Goal: Entertainment & Leisure: Browse casually

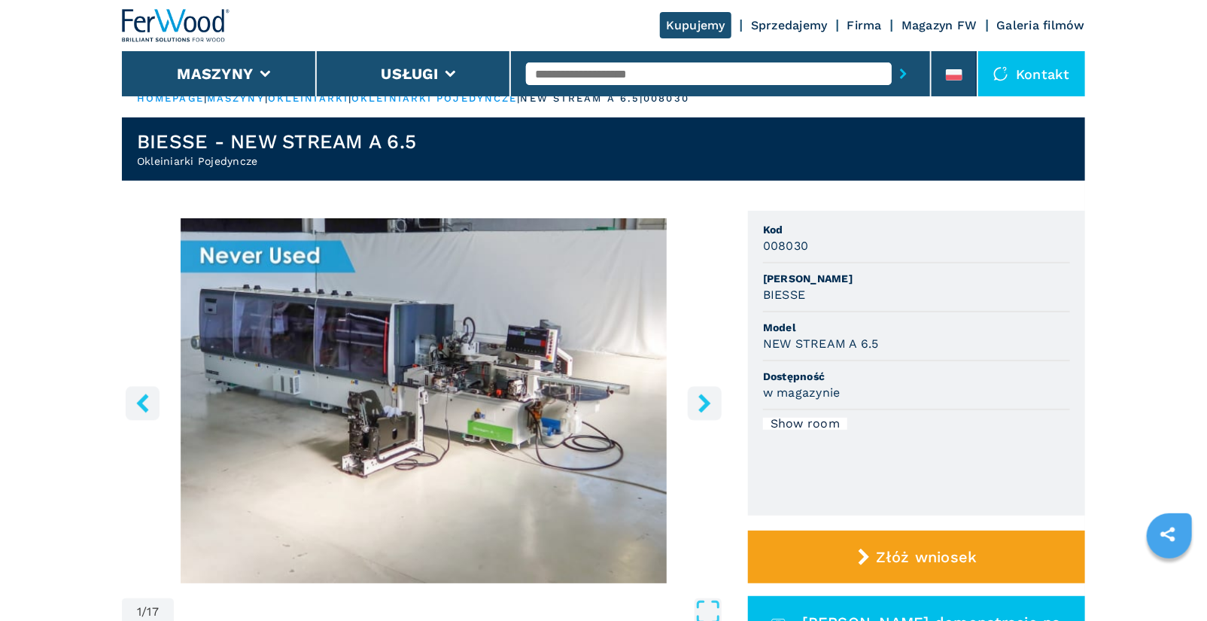
scroll to position [4, 0]
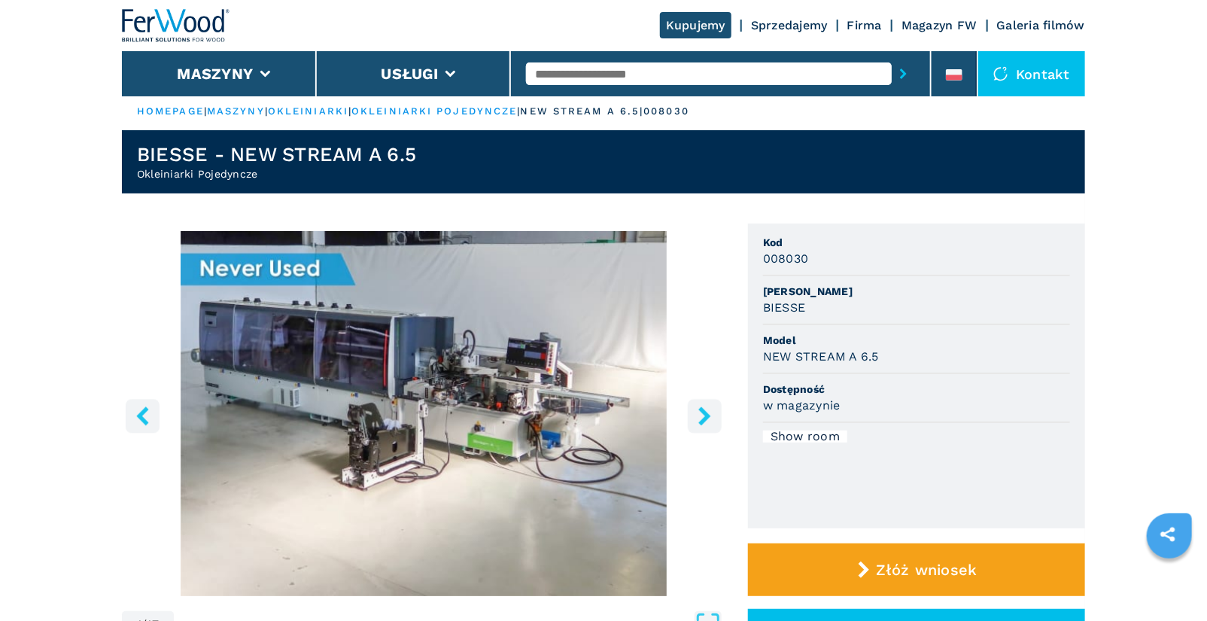
click at [467, 407] on img "Go to Slide 1" at bounding box center [424, 413] width 604 height 365
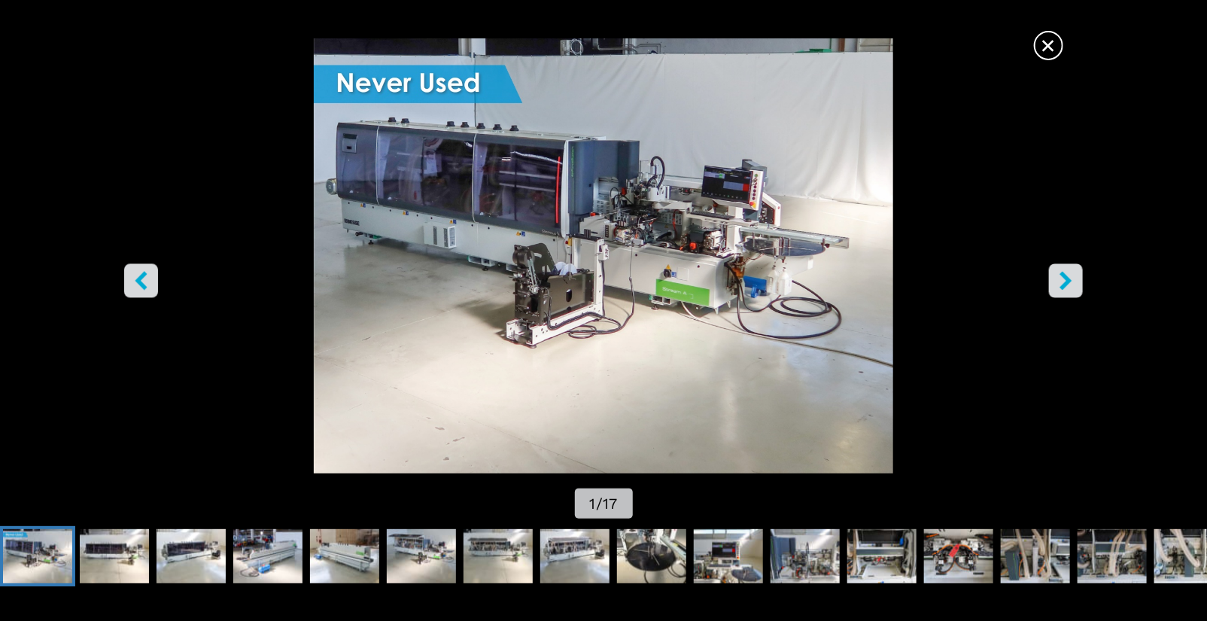
click at [1071, 284] on icon "right-button" at bounding box center [1066, 280] width 19 height 19
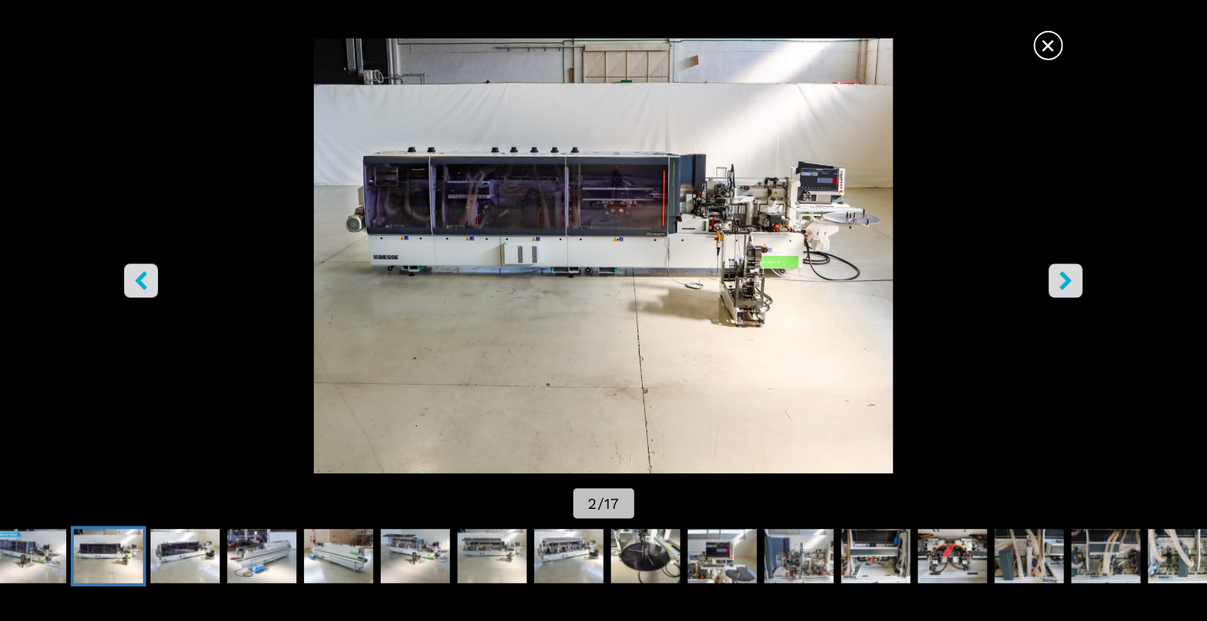
click at [1063, 284] on icon "right-button" at bounding box center [1066, 280] width 12 height 19
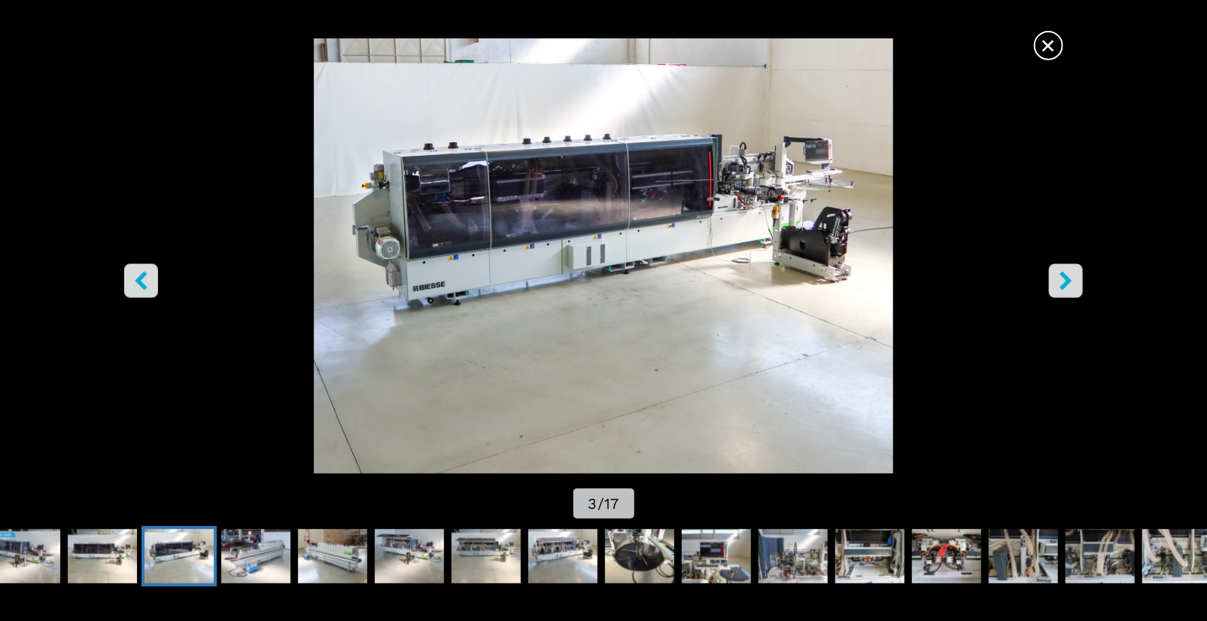
click at [1063, 284] on icon "right-button" at bounding box center [1066, 280] width 12 height 19
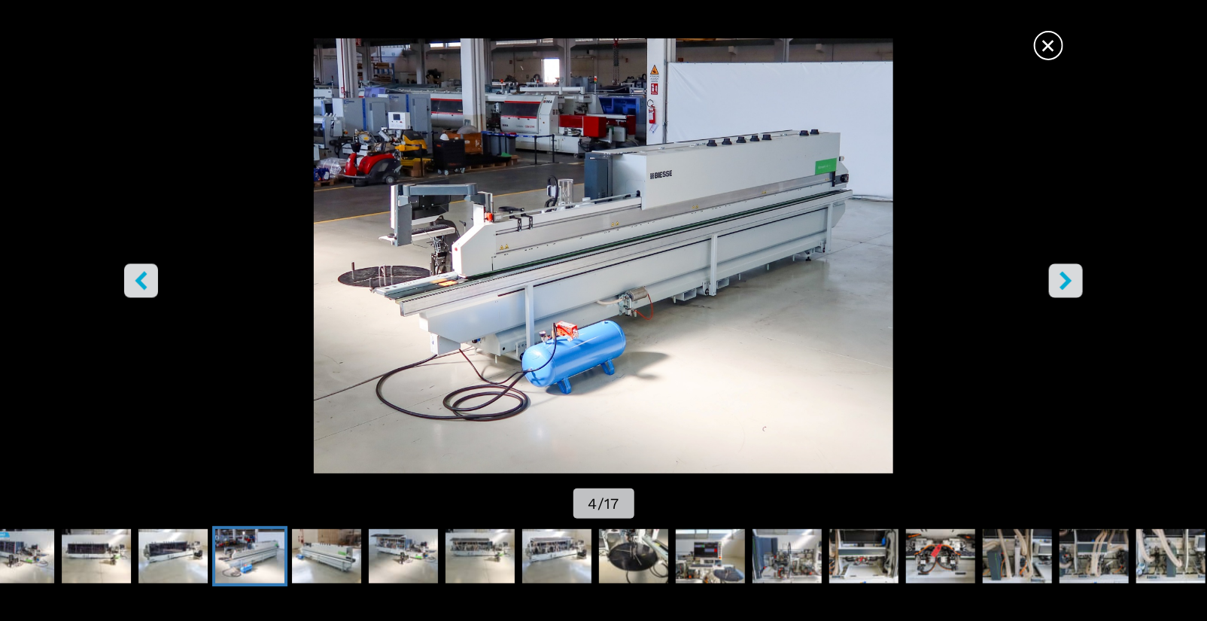
click at [1063, 284] on icon "right-button" at bounding box center [1066, 280] width 12 height 19
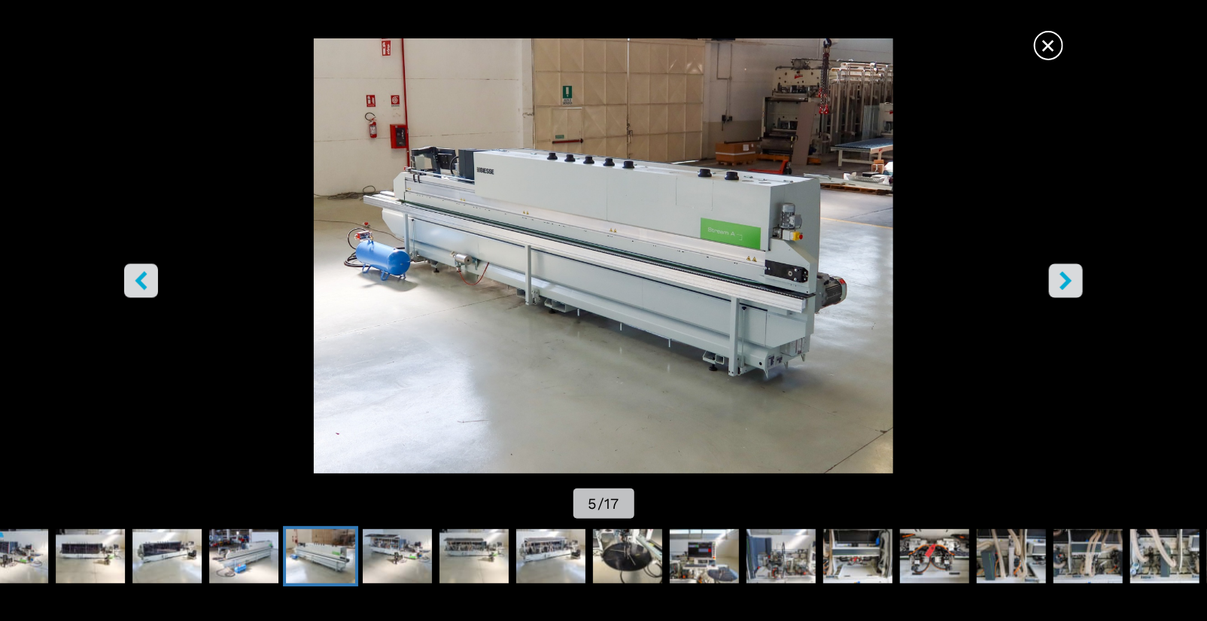
click at [1063, 284] on icon "right-button" at bounding box center [1066, 280] width 12 height 19
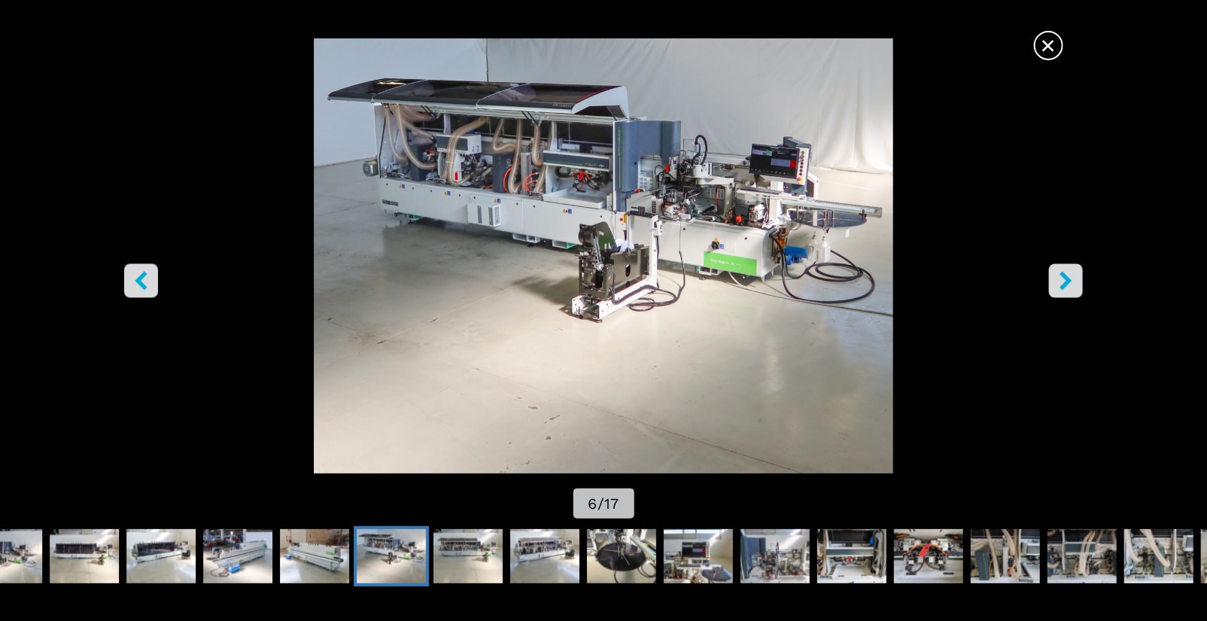
click at [1063, 284] on icon "right-button" at bounding box center [1066, 280] width 12 height 19
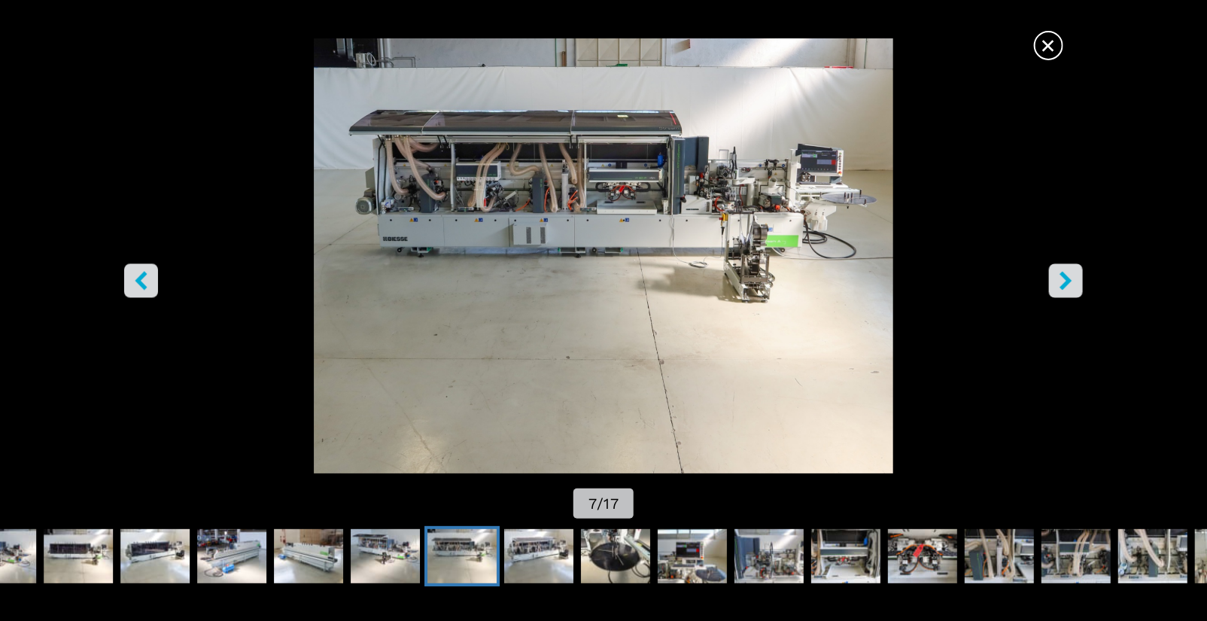
click at [1063, 284] on icon "right-button" at bounding box center [1066, 280] width 12 height 19
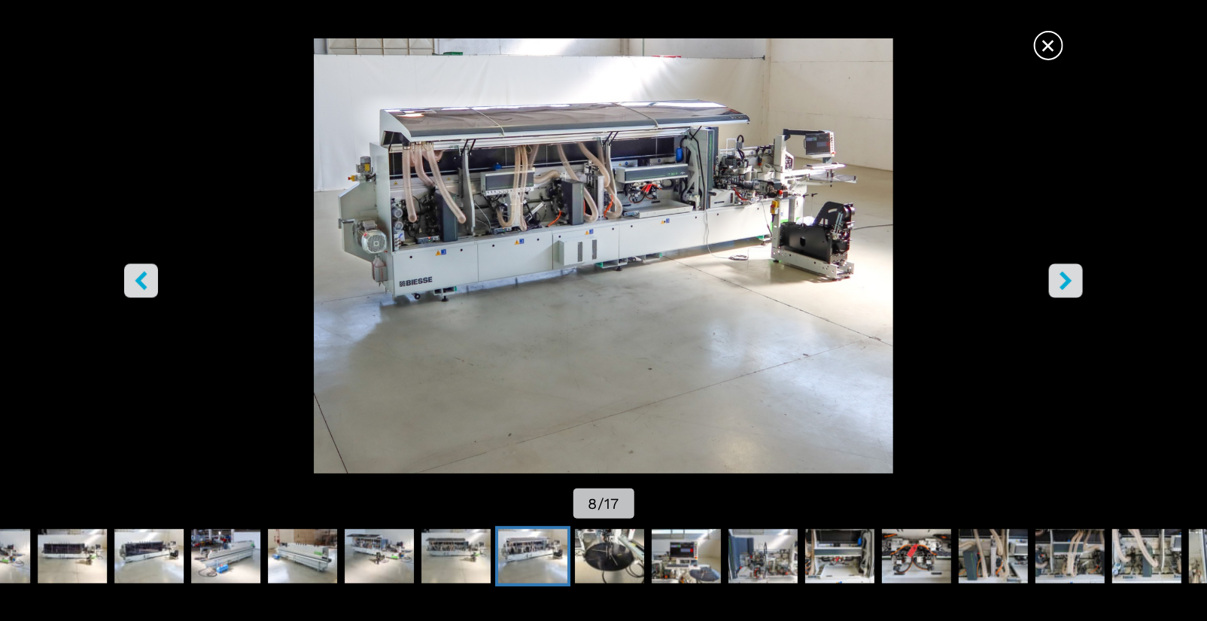
click at [1063, 284] on icon "right-button" at bounding box center [1066, 280] width 12 height 19
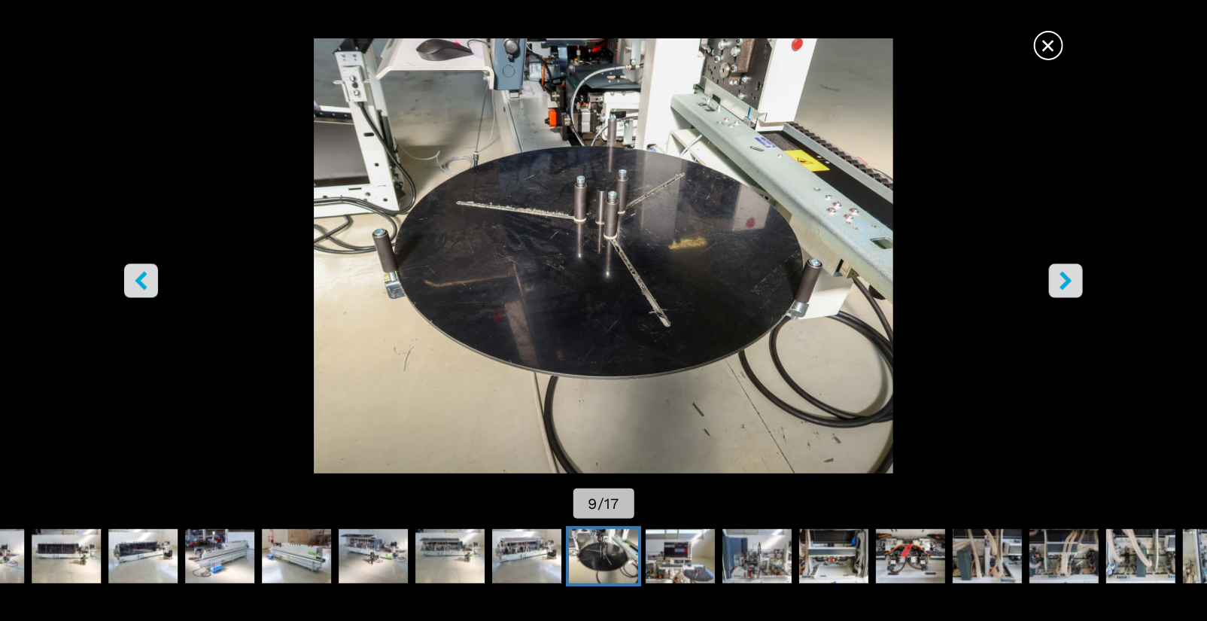
click at [1063, 284] on icon "right-button" at bounding box center [1066, 280] width 12 height 19
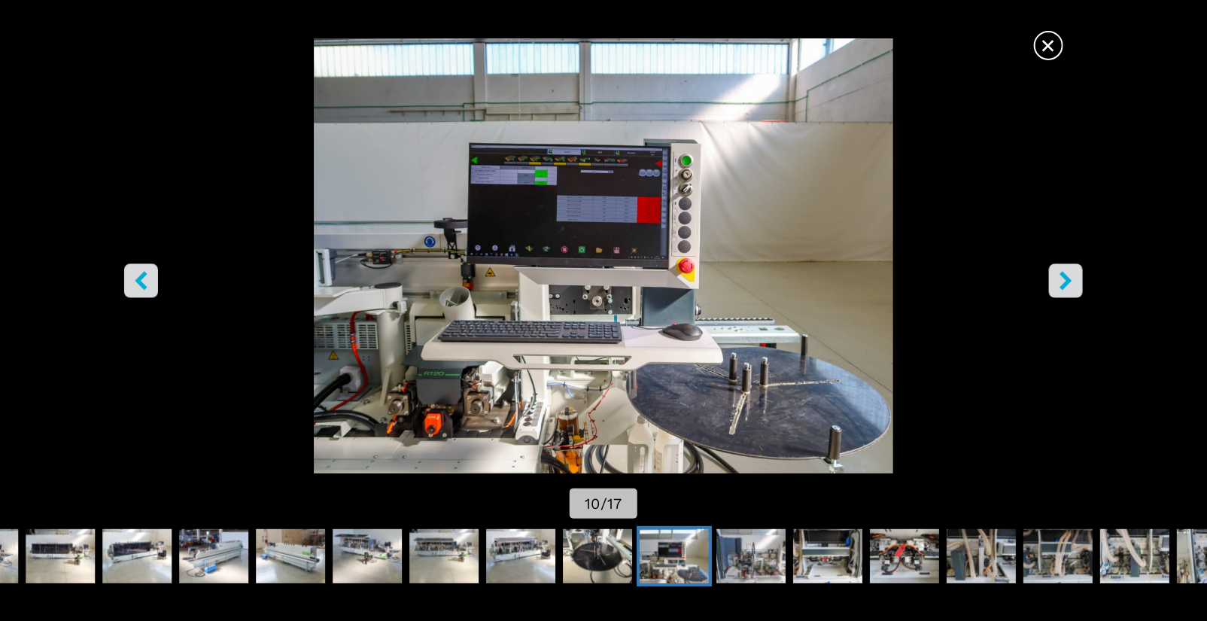
click at [1063, 284] on icon "right-button" at bounding box center [1066, 280] width 12 height 19
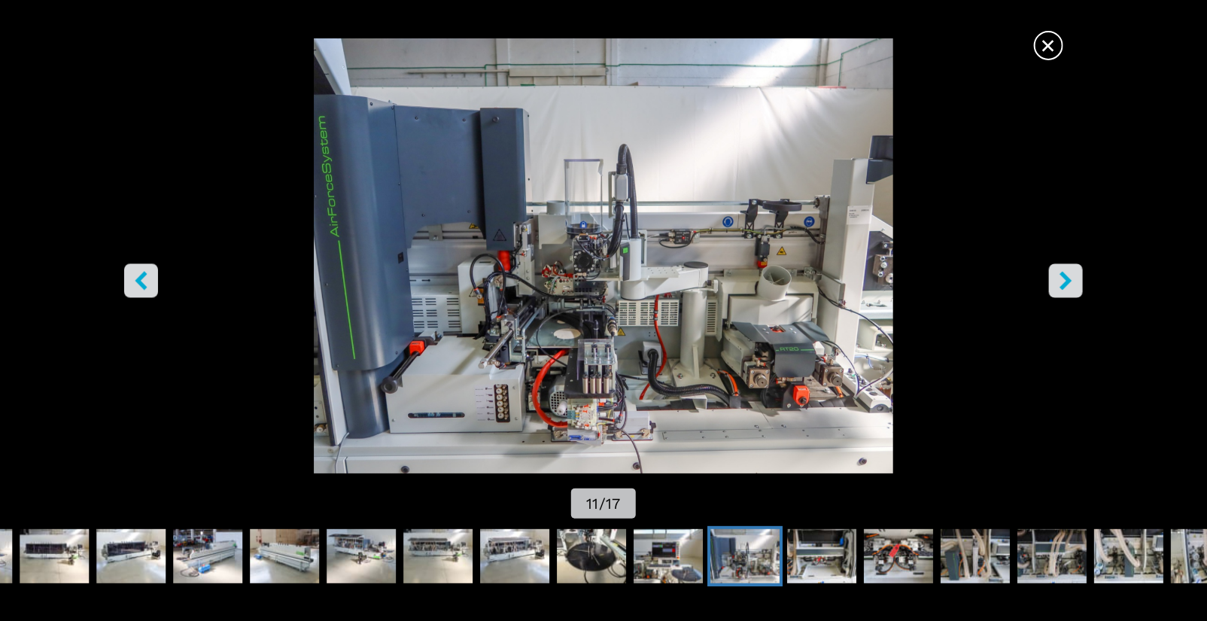
click at [1063, 284] on icon "right-button" at bounding box center [1066, 280] width 12 height 19
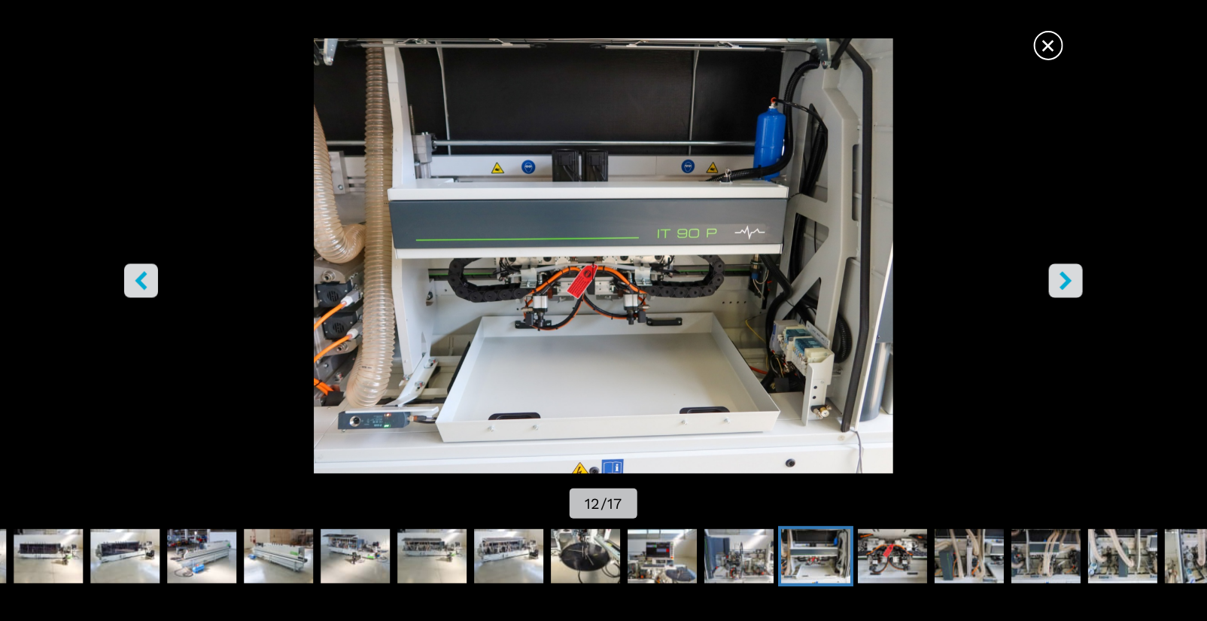
click at [1063, 284] on icon "right-button" at bounding box center [1066, 280] width 12 height 19
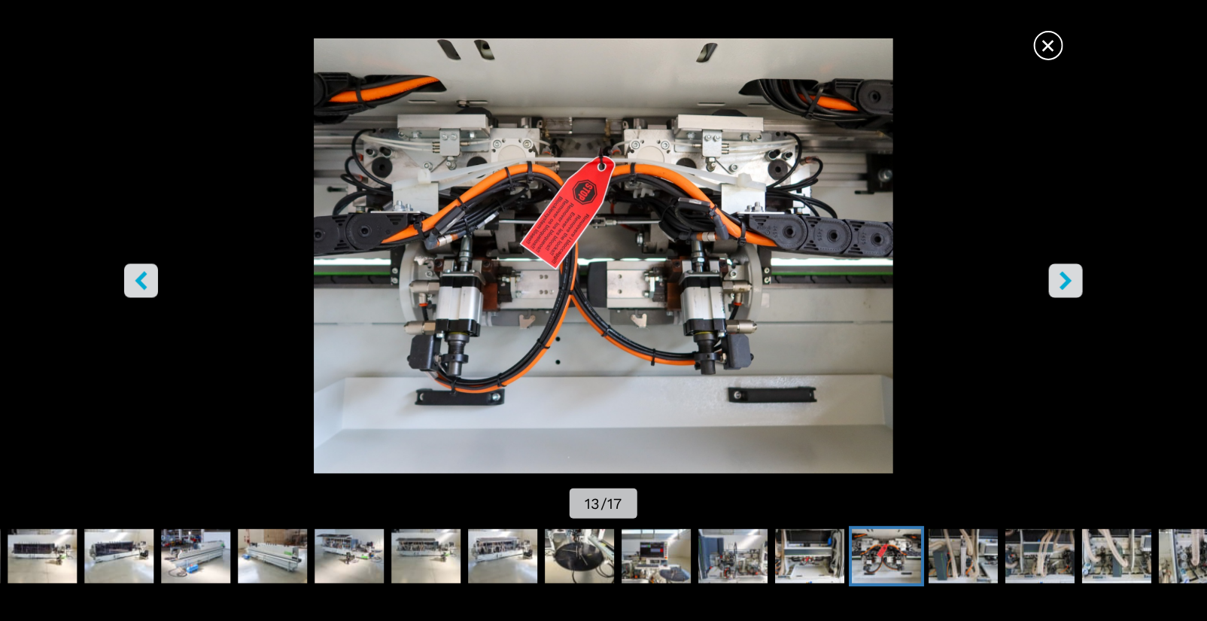
click at [1063, 284] on icon "right-button" at bounding box center [1066, 280] width 12 height 19
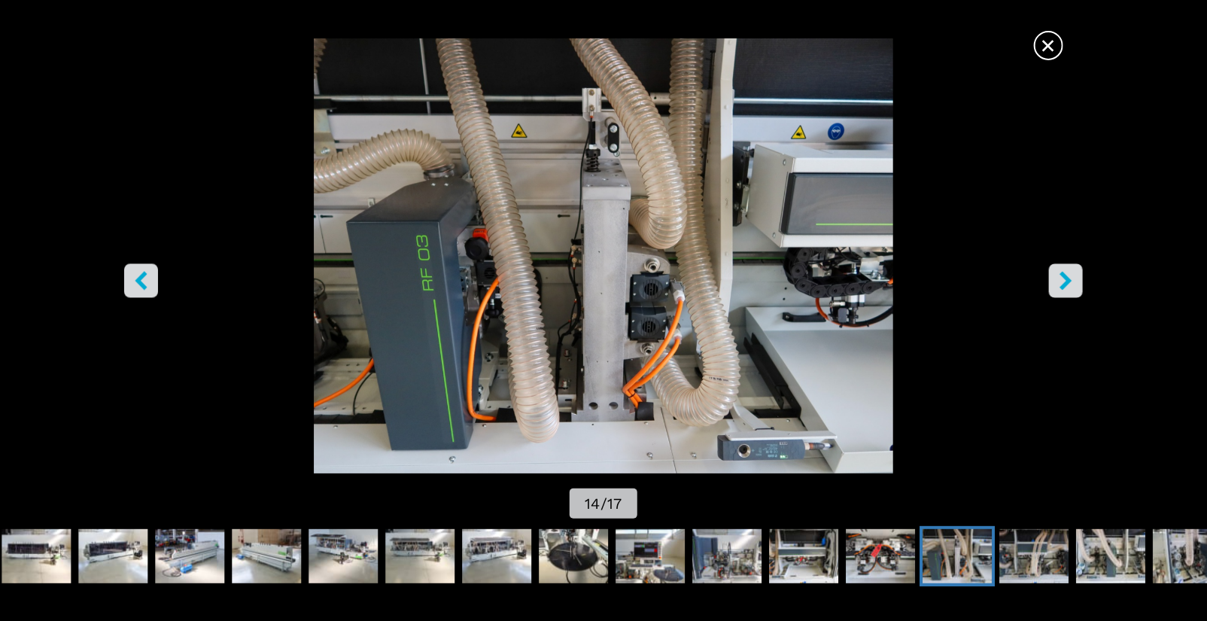
click at [1063, 284] on icon "right-button" at bounding box center [1066, 280] width 12 height 19
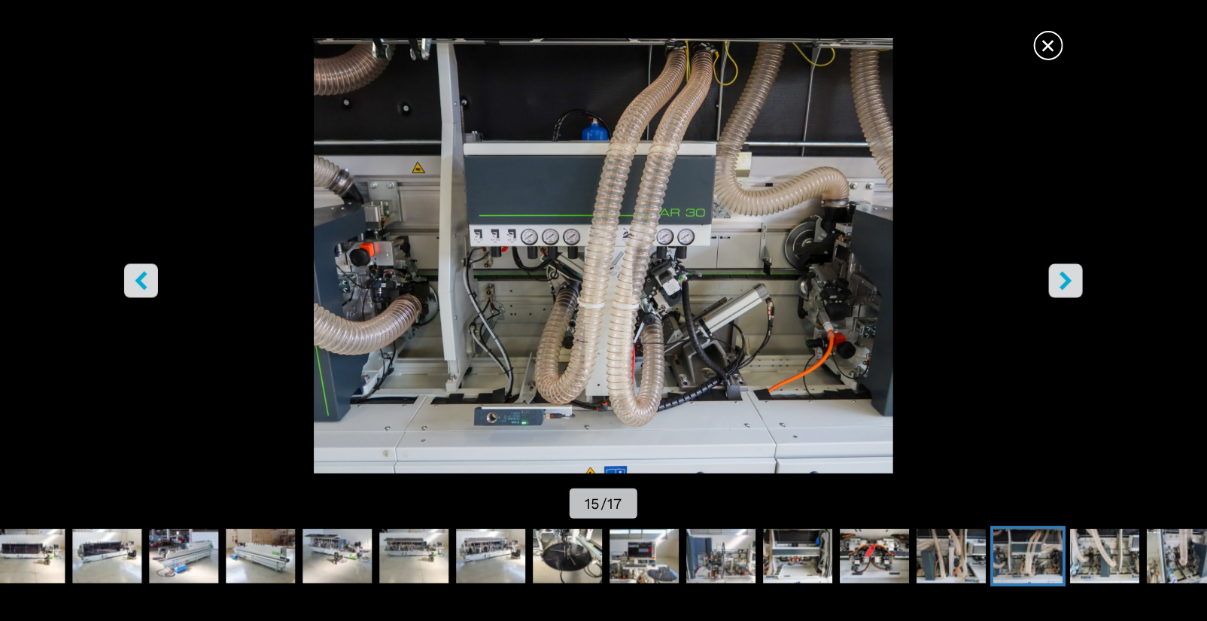
click at [1063, 284] on icon "right-button" at bounding box center [1066, 280] width 12 height 19
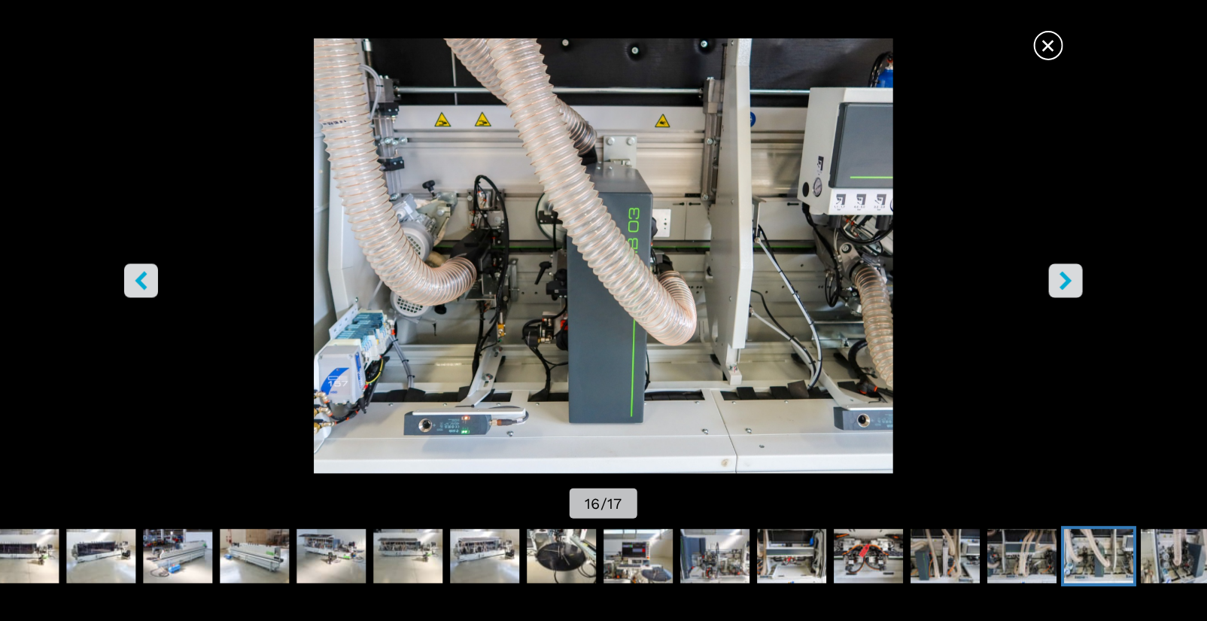
click at [1063, 284] on icon "right-button" at bounding box center [1066, 280] width 12 height 19
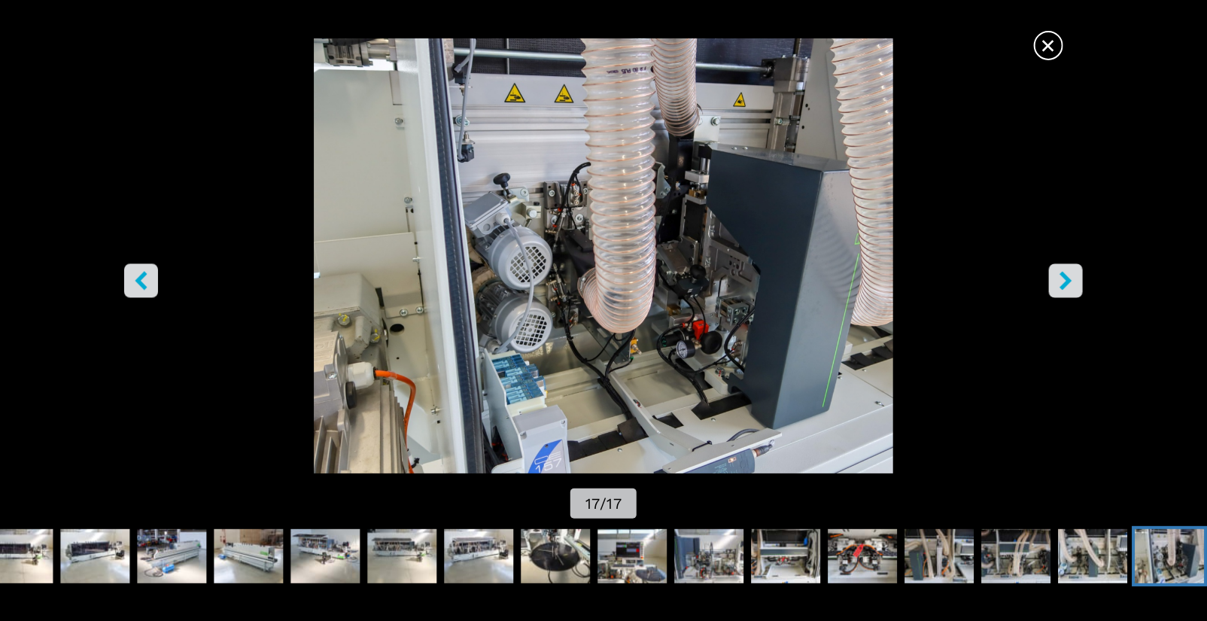
click at [1063, 284] on icon "right-button" at bounding box center [1066, 280] width 12 height 19
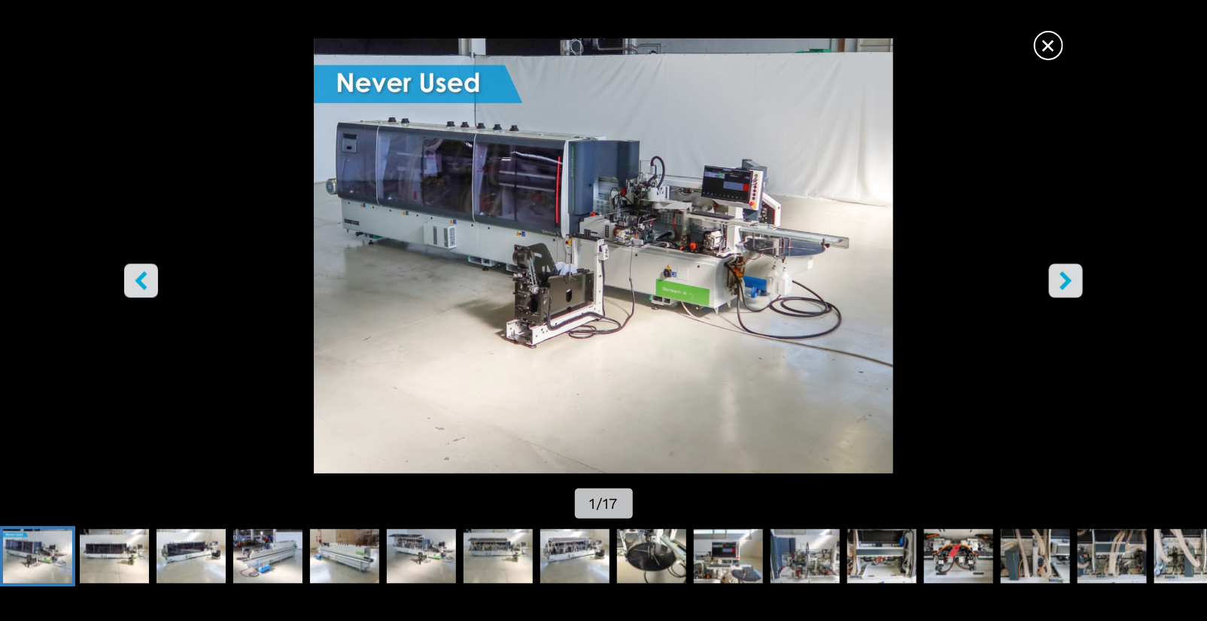
click at [1063, 284] on icon "right-button" at bounding box center [1066, 280] width 12 height 19
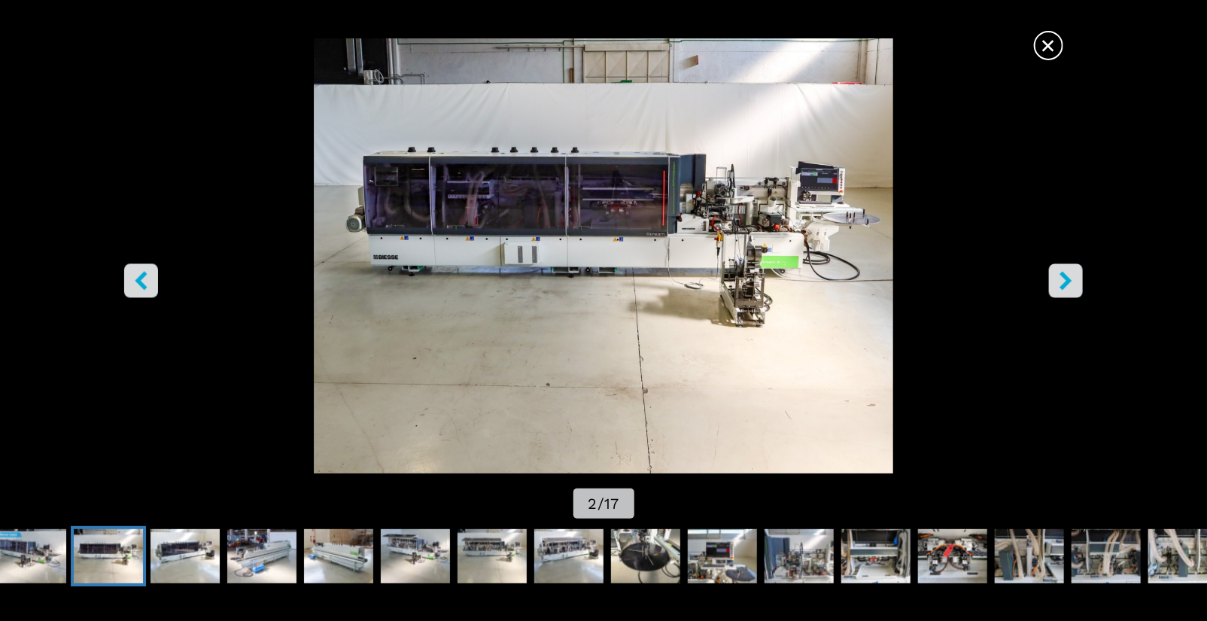
click at [1053, 51] on span "×" at bounding box center [1049, 42] width 26 height 26
